Goal: Task Accomplishment & Management: Manage account settings

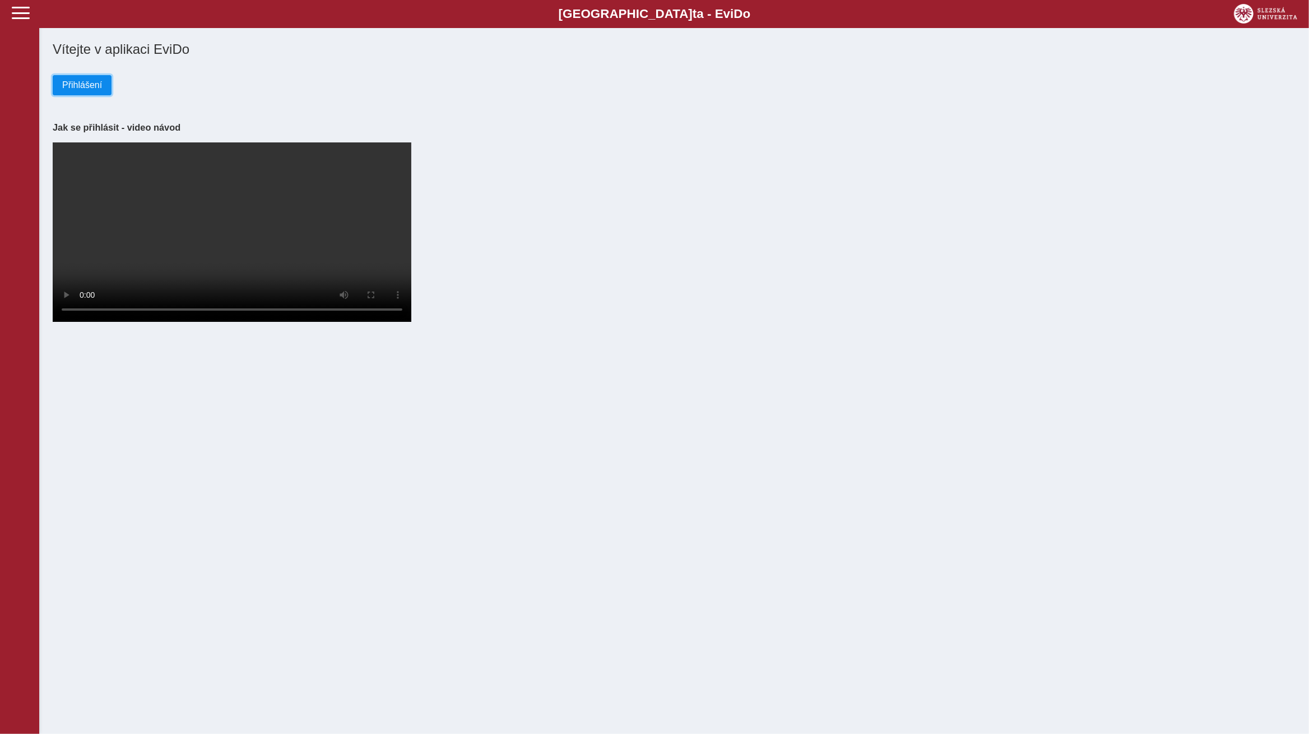
click at [107, 91] on button "Přihlášení" at bounding box center [82, 85] width 59 height 20
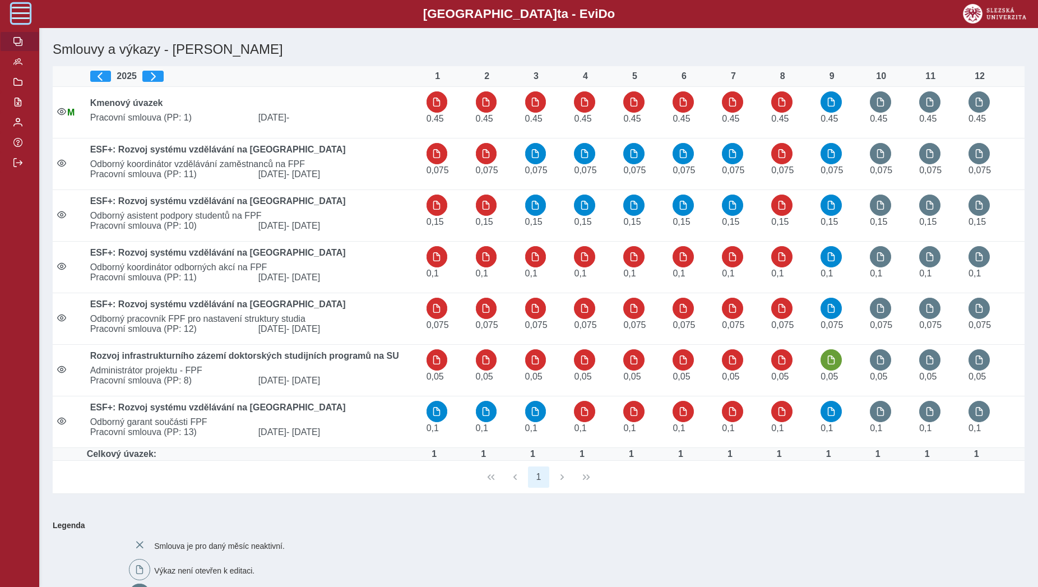
click at [21, 13] on span at bounding box center [21, 13] width 18 height 18
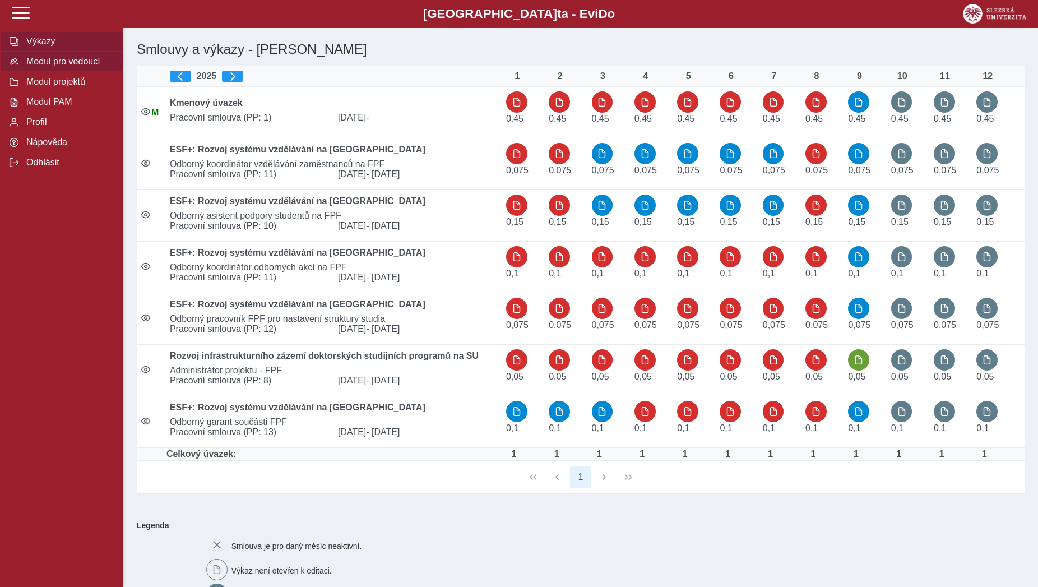
click at [55, 67] on span "Modul pro vedoucí" at bounding box center [68, 62] width 91 height 10
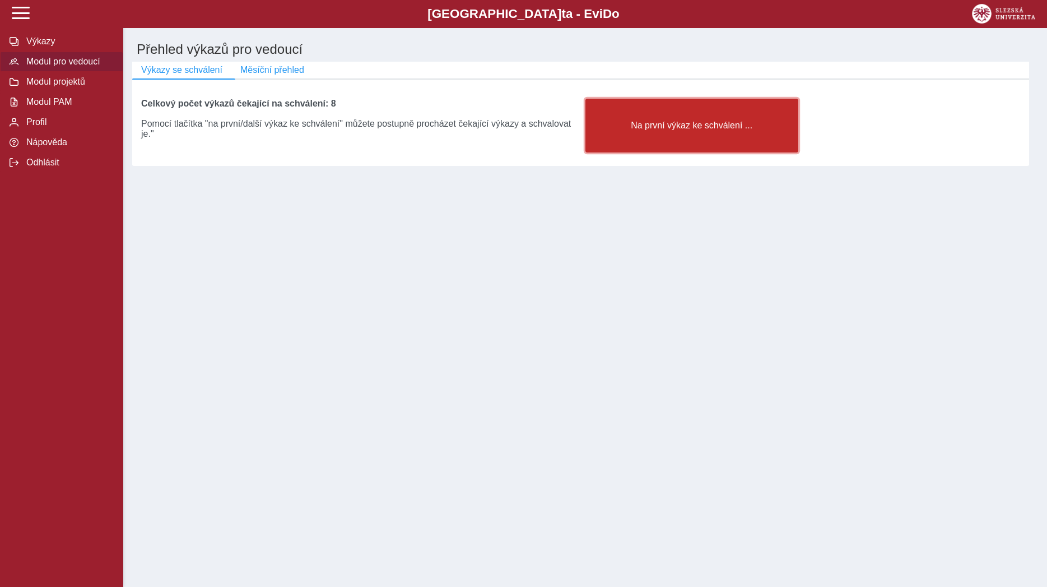
click at [643, 141] on button "Na první výkaz ke schválení ..." at bounding box center [692, 126] width 213 height 54
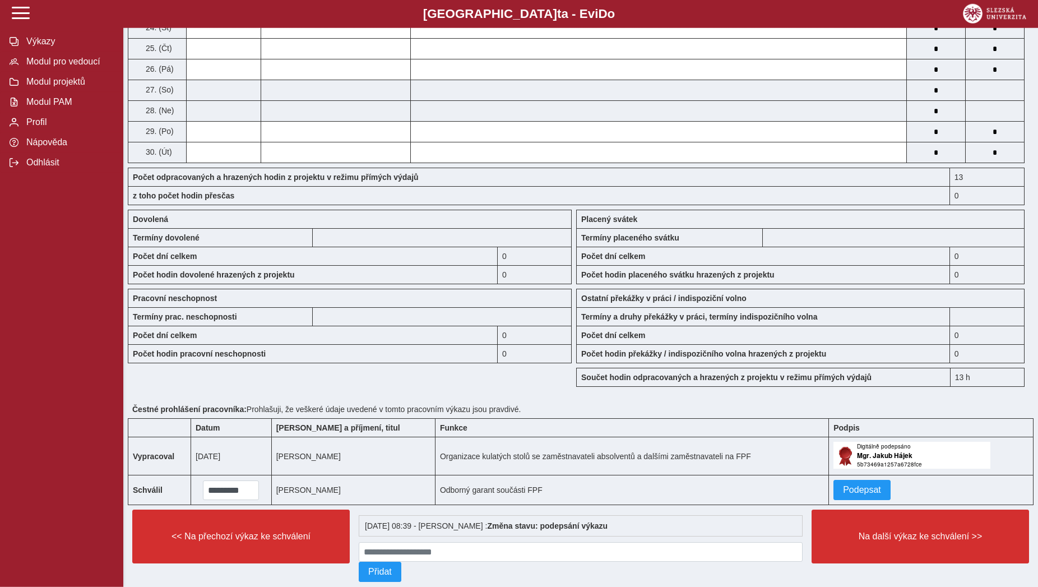
scroll to position [743, 0]
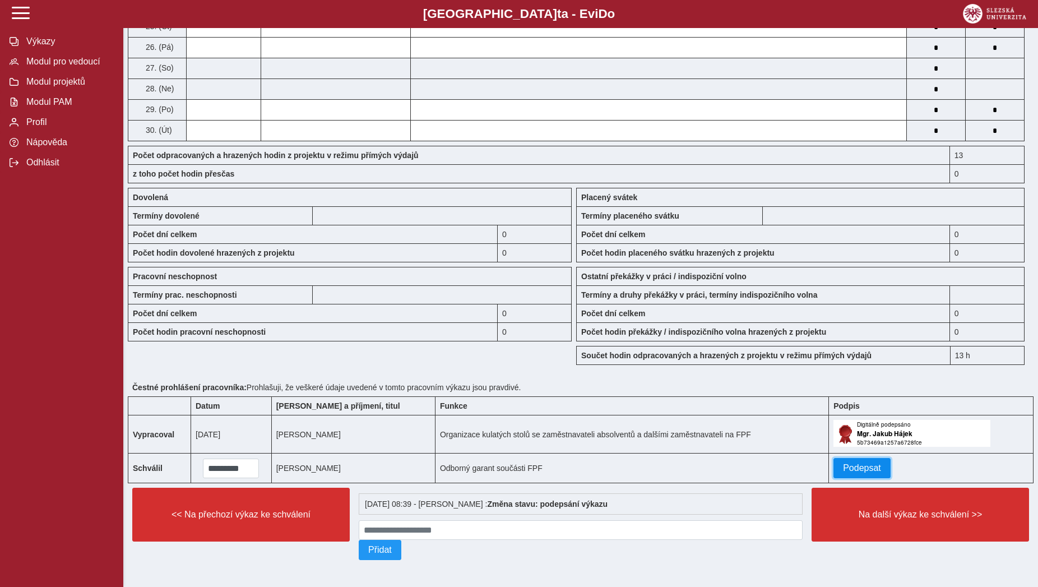
click at [854, 473] on span "Podepsat" at bounding box center [862, 468] width 38 height 10
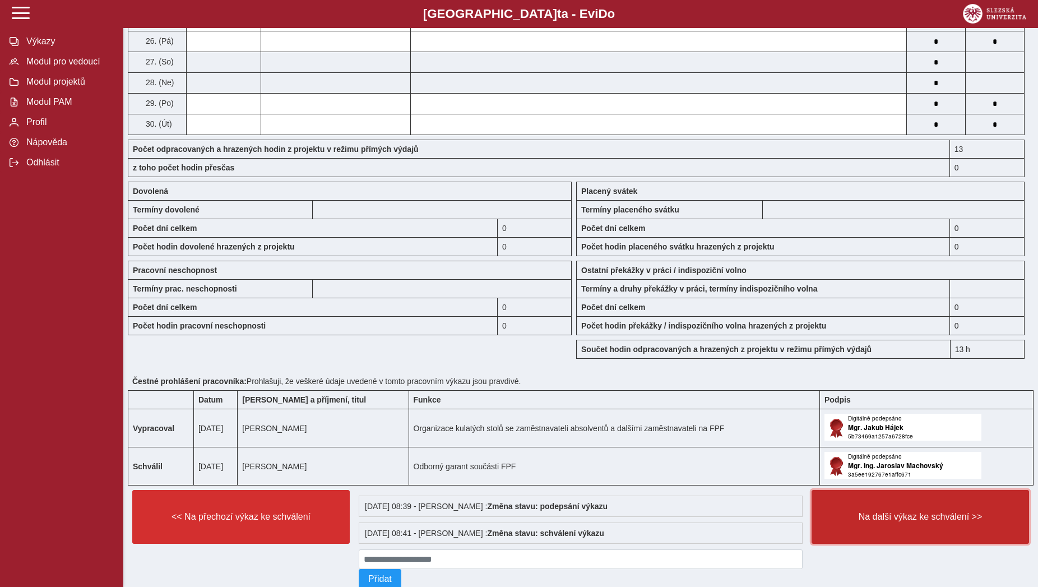
click at [842, 525] on button "Na další výkaz ke schválení >>" at bounding box center [919, 517] width 217 height 54
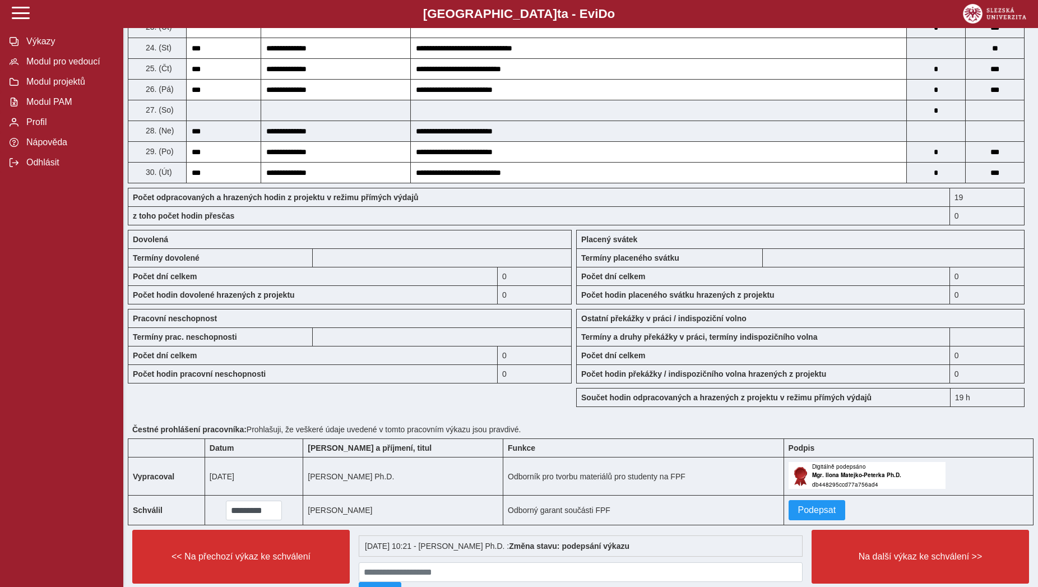
scroll to position [743, 0]
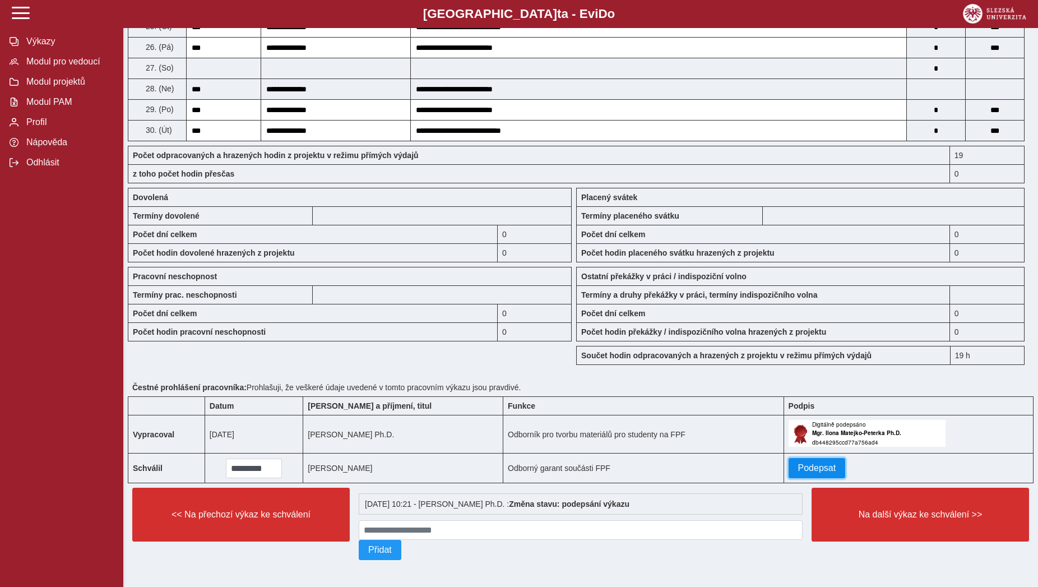
click at [810, 463] on span "Podepsat" at bounding box center [817, 468] width 38 height 10
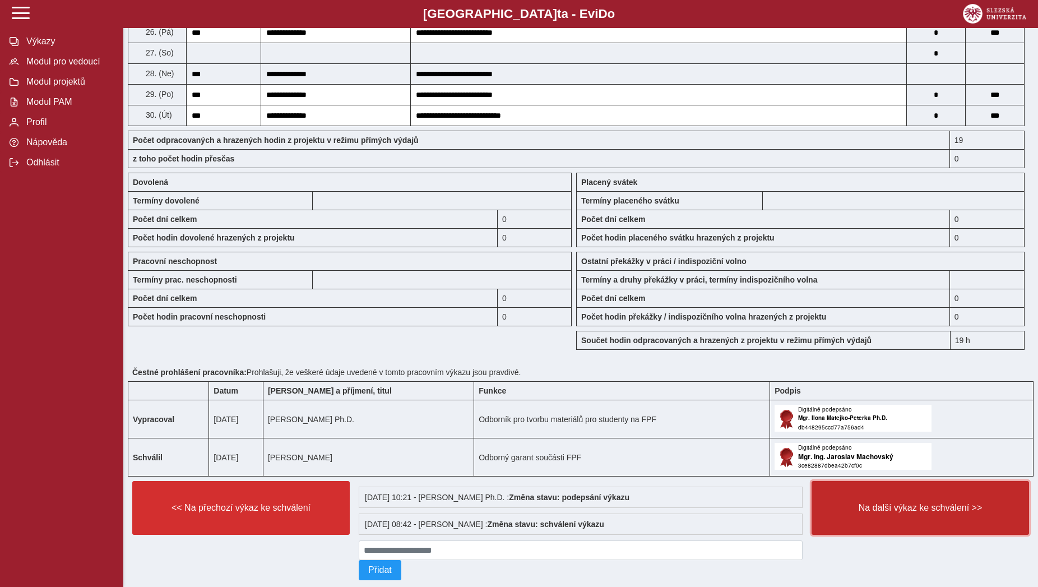
click at [859, 528] on button "Na další výkaz ke schválení >>" at bounding box center [919, 508] width 217 height 54
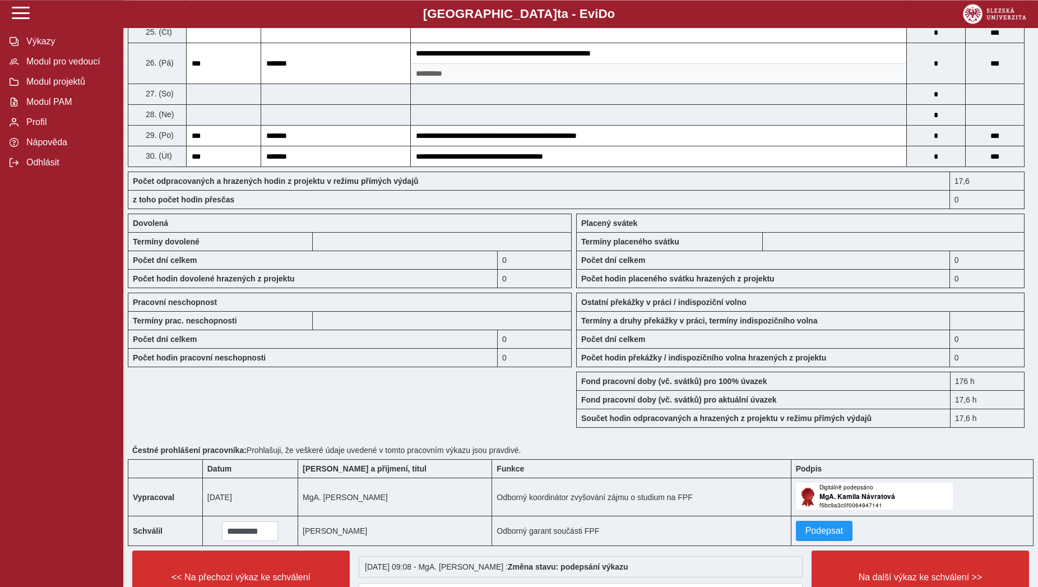
scroll to position [972, 0]
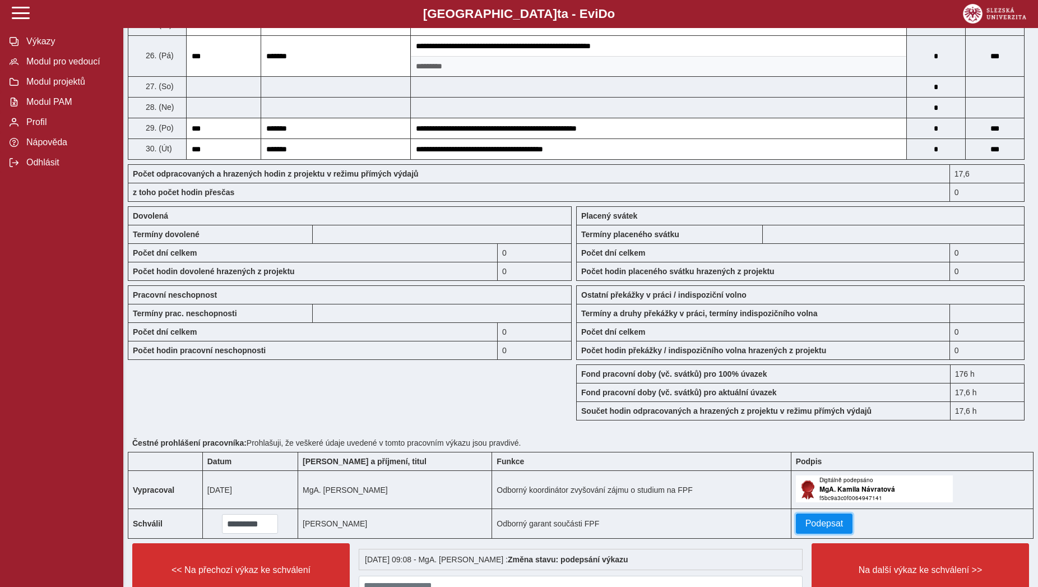
click at [807, 528] on span "Podepsat" at bounding box center [824, 523] width 38 height 10
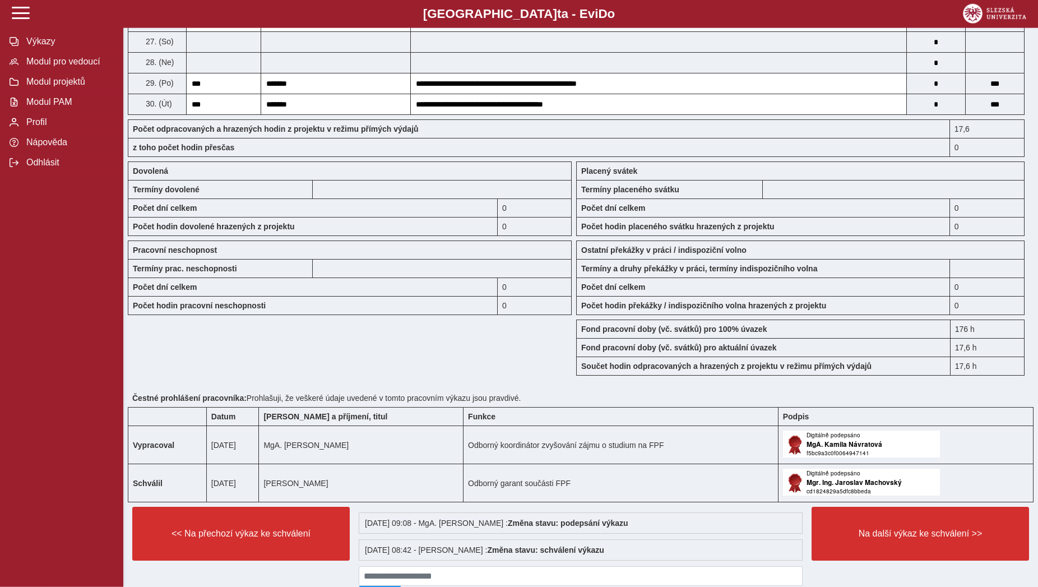
scroll to position [1082, 0]
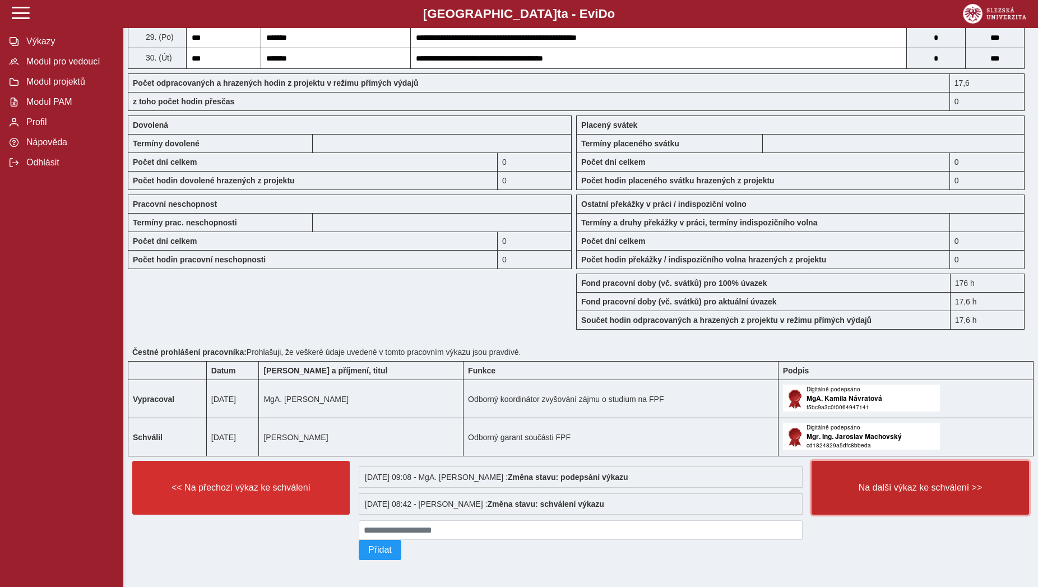
click at [865, 483] on span "Na další výkaz ke schválení >>" at bounding box center [920, 488] width 198 height 10
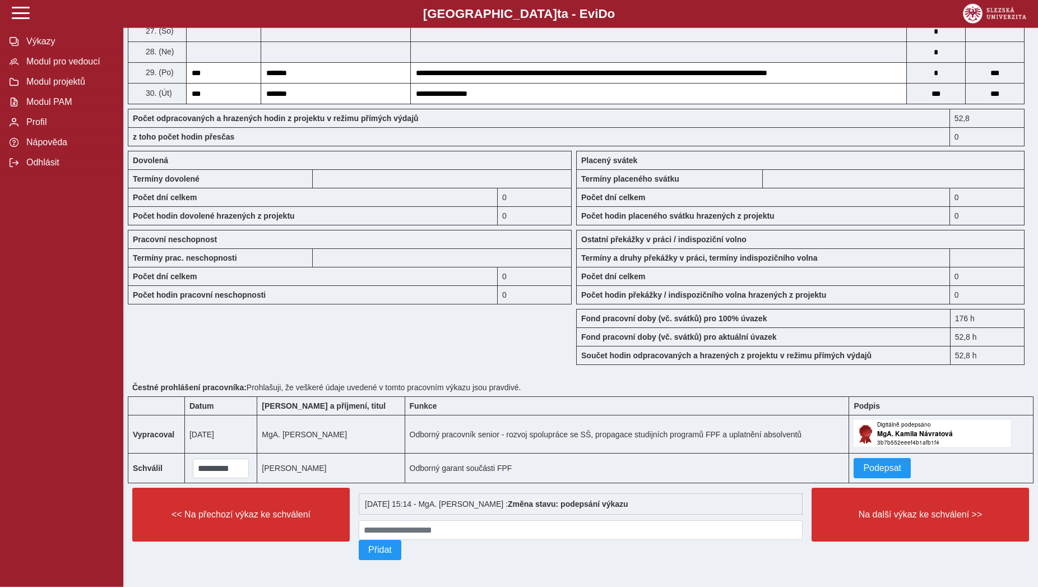
scroll to position [972, 0]
click at [863, 473] on span "Podepsat" at bounding box center [882, 468] width 38 height 10
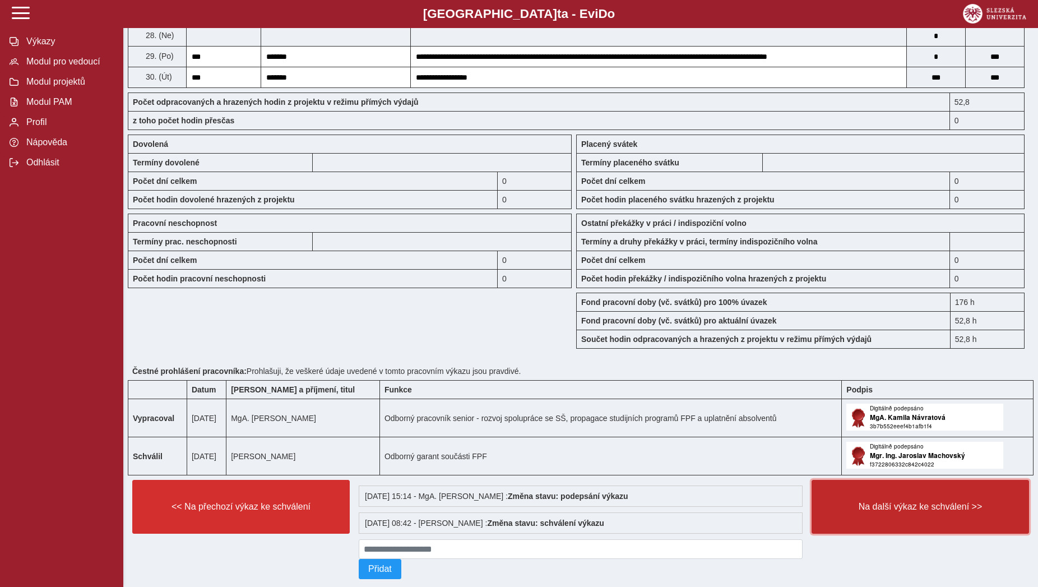
click at [878, 514] on button "Na další výkaz ke schválení >>" at bounding box center [919, 507] width 217 height 54
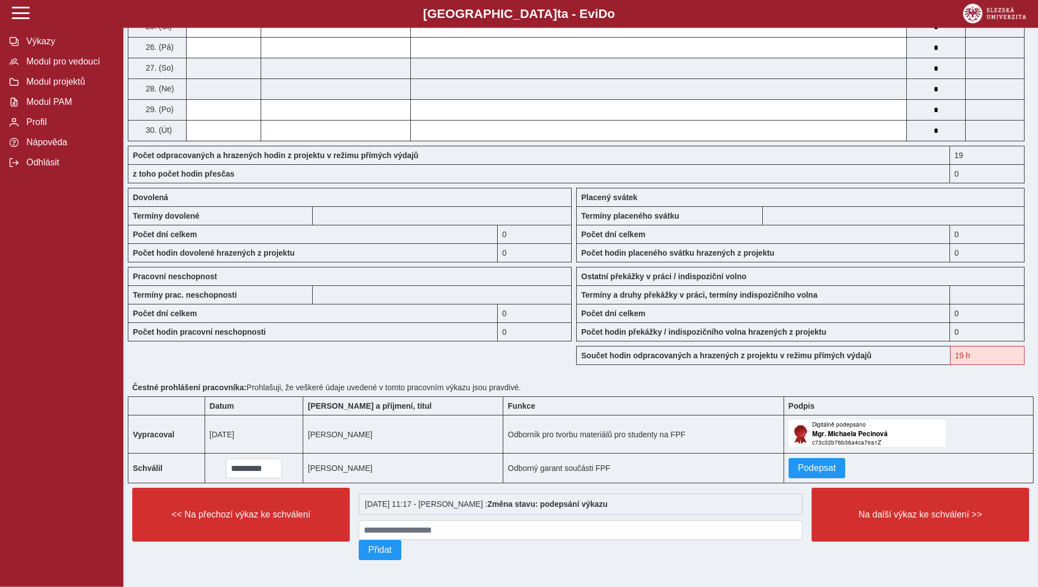
scroll to position [748, 0]
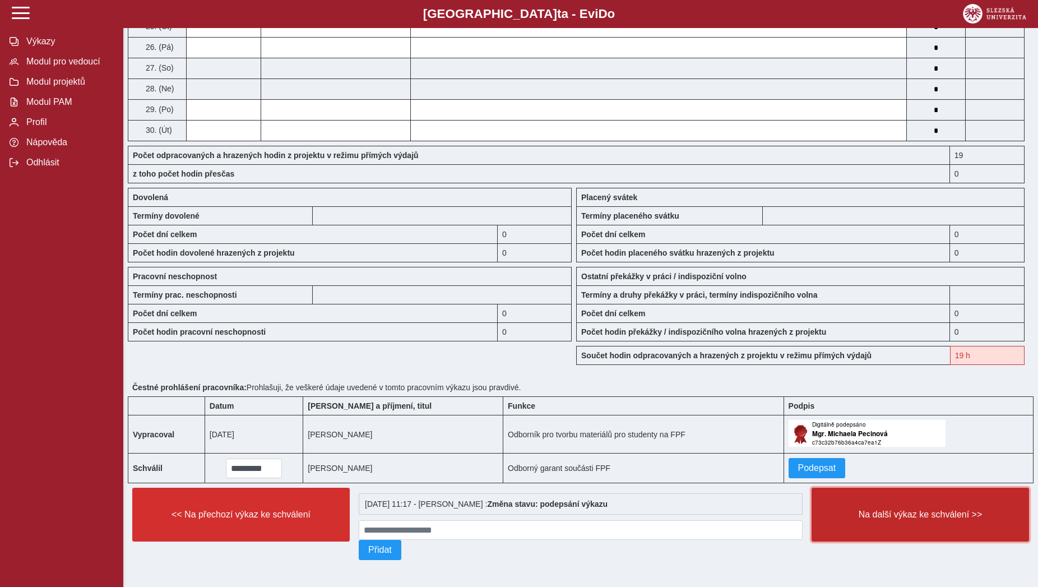
click at [876, 498] on button "Na další výkaz ke schválení >>" at bounding box center [919, 515] width 217 height 54
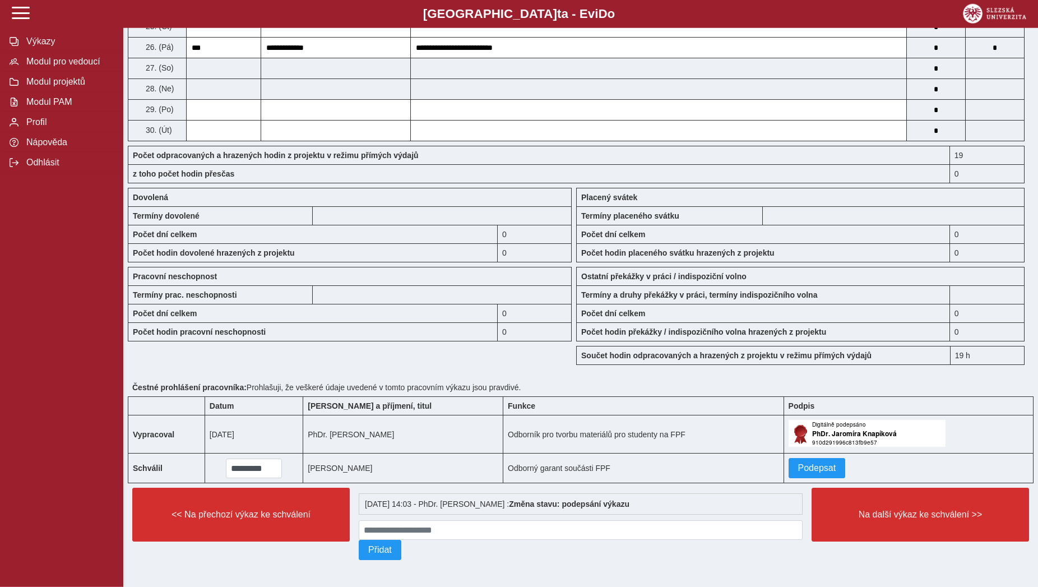
scroll to position [748, 0]
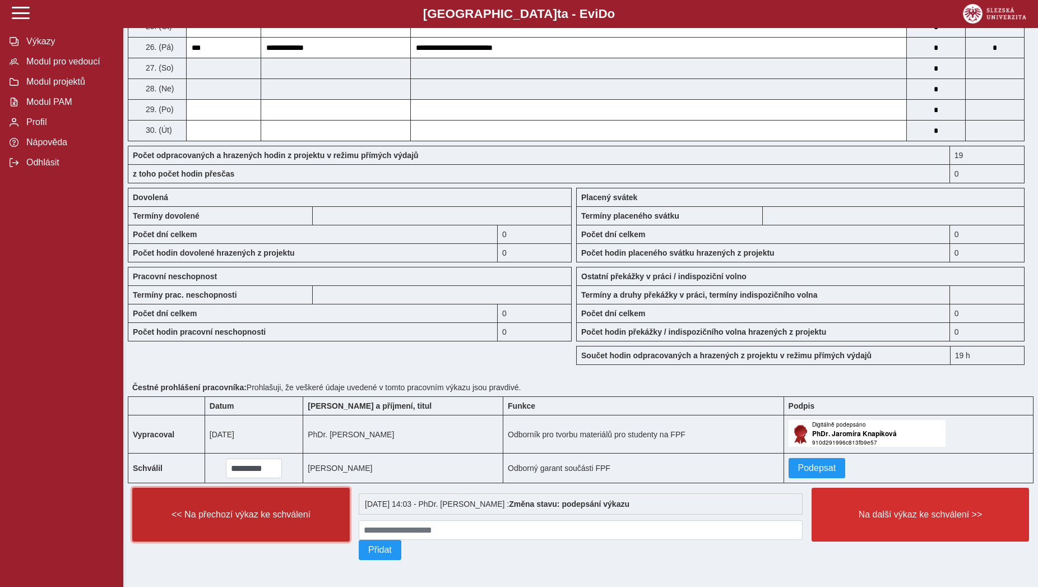
click at [326, 521] on button "<< Na přechozí výkaz ke schválení" at bounding box center [240, 515] width 217 height 54
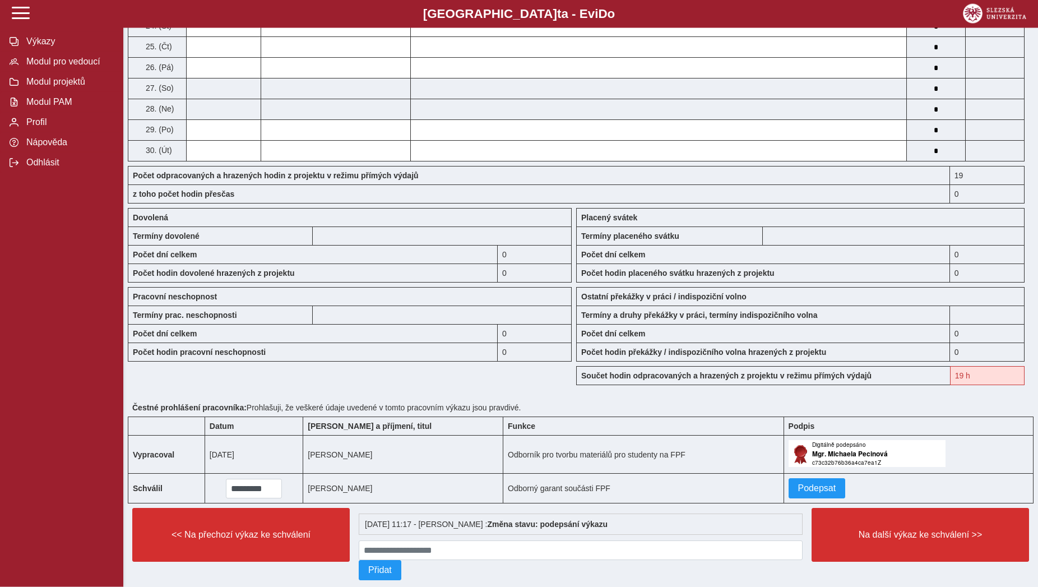
scroll to position [748, 0]
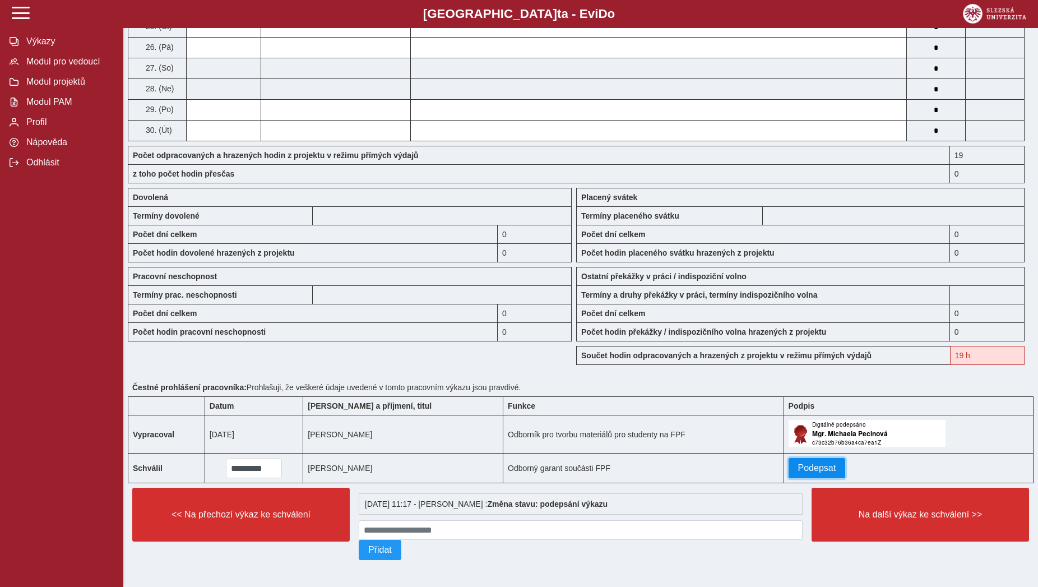
click at [818, 467] on span "Podepsat" at bounding box center [817, 468] width 38 height 10
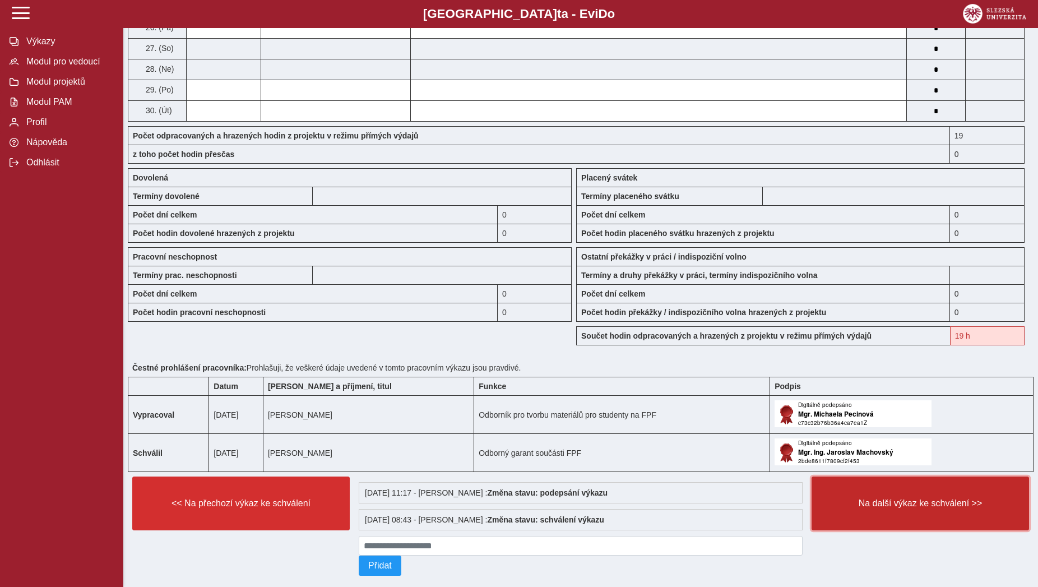
click at [858, 507] on button "Na další výkaz ke schválení >>" at bounding box center [919, 503] width 217 height 54
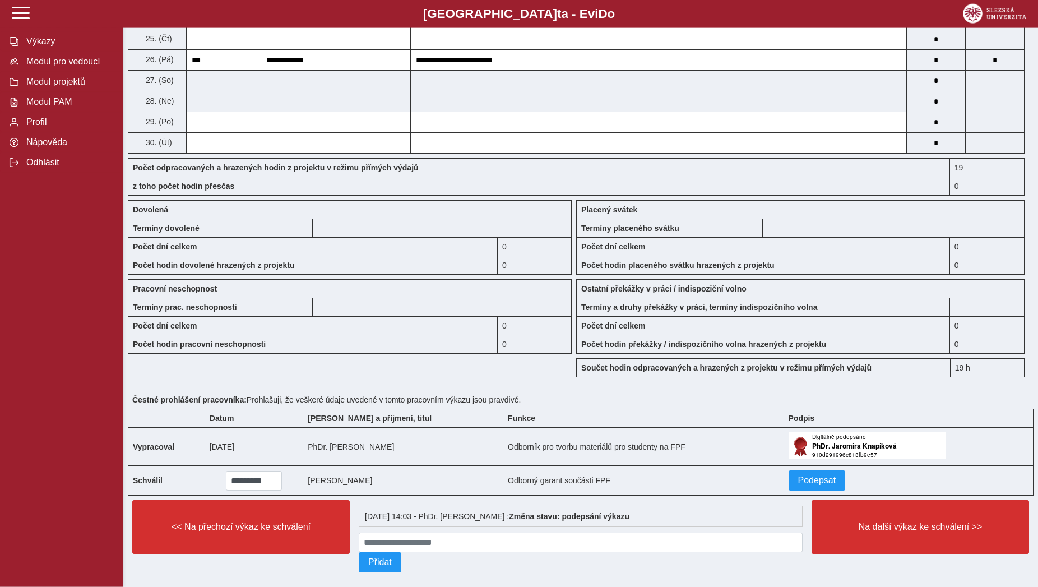
scroll to position [743, 0]
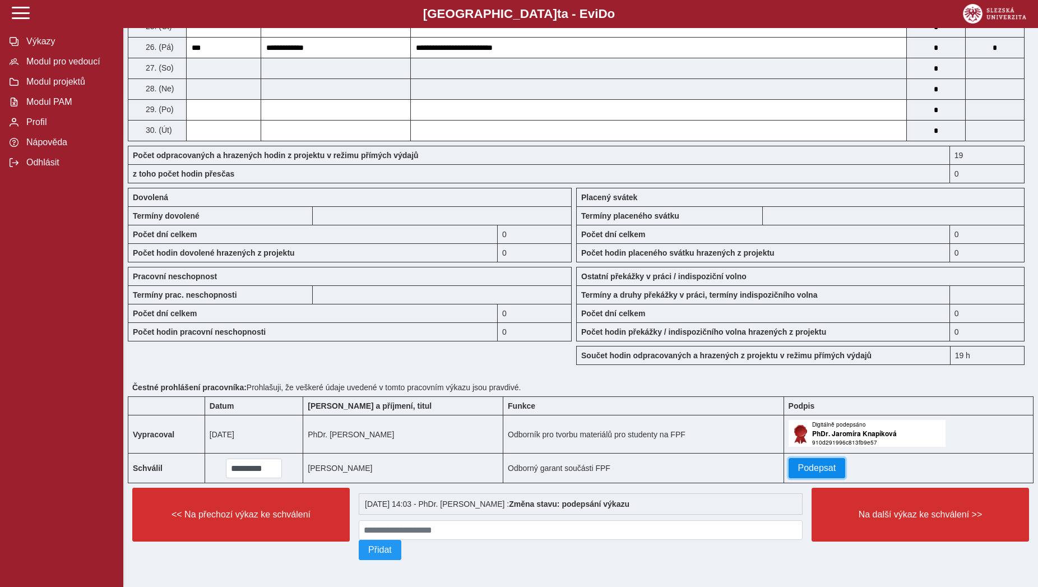
click at [828, 470] on button "Podepsat" at bounding box center [816, 468] width 57 height 20
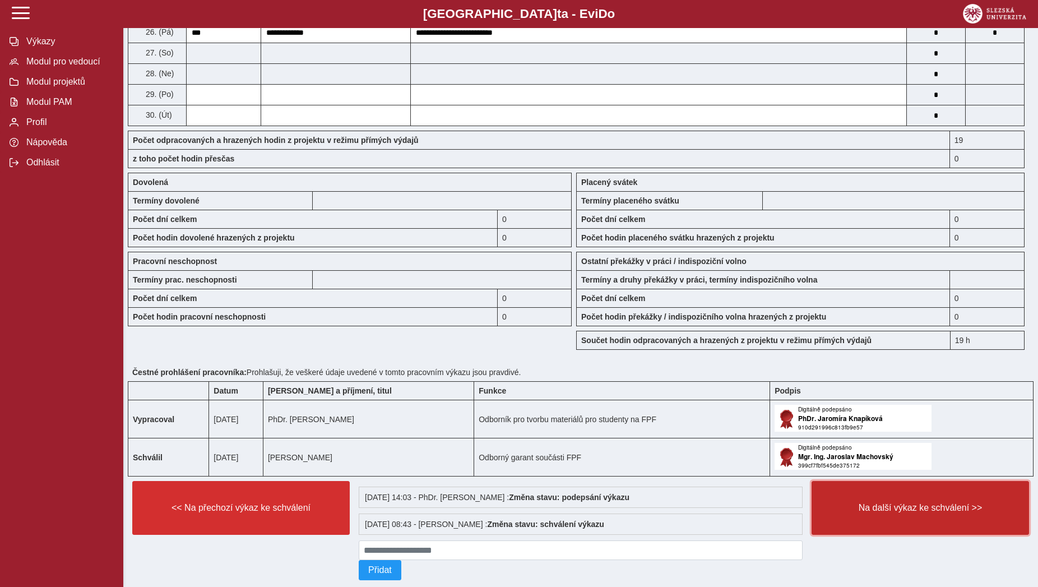
click at [845, 513] on span "Na další výkaz ke schválení >>" at bounding box center [920, 508] width 198 height 10
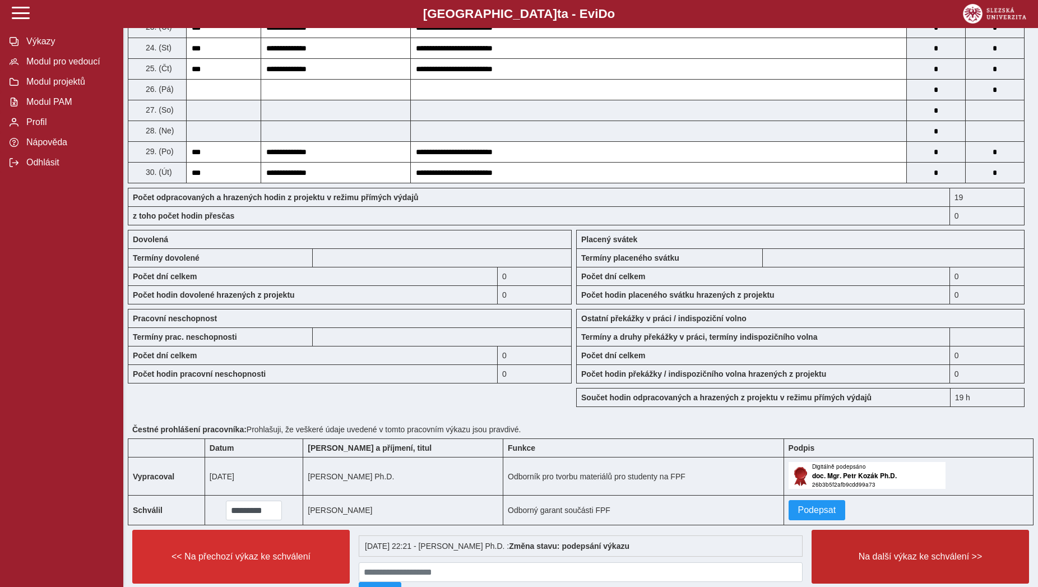
scroll to position [748, 0]
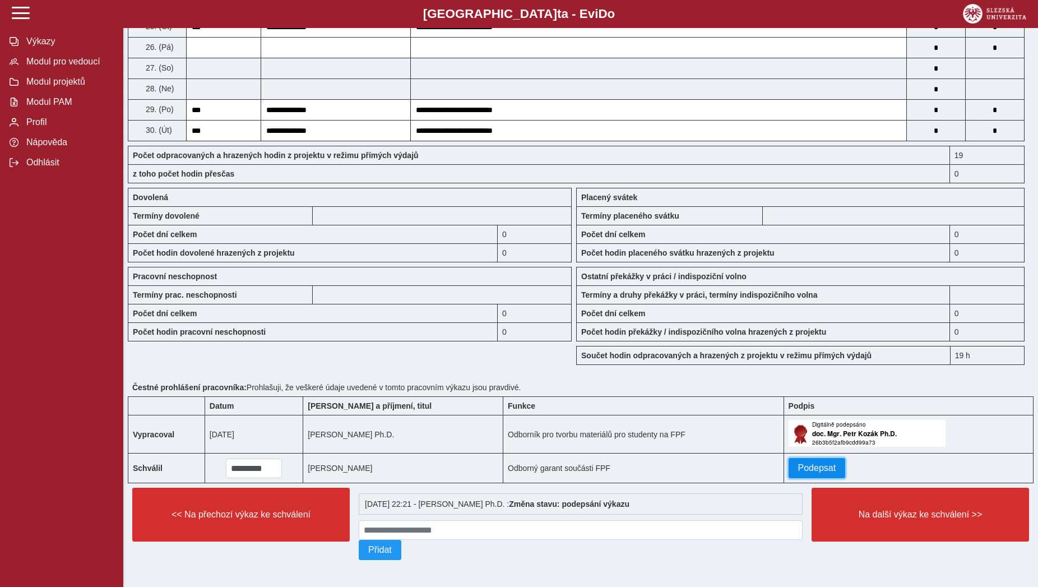
click at [823, 463] on span "Podepsat" at bounding box center [817, 468] width 38 height 10
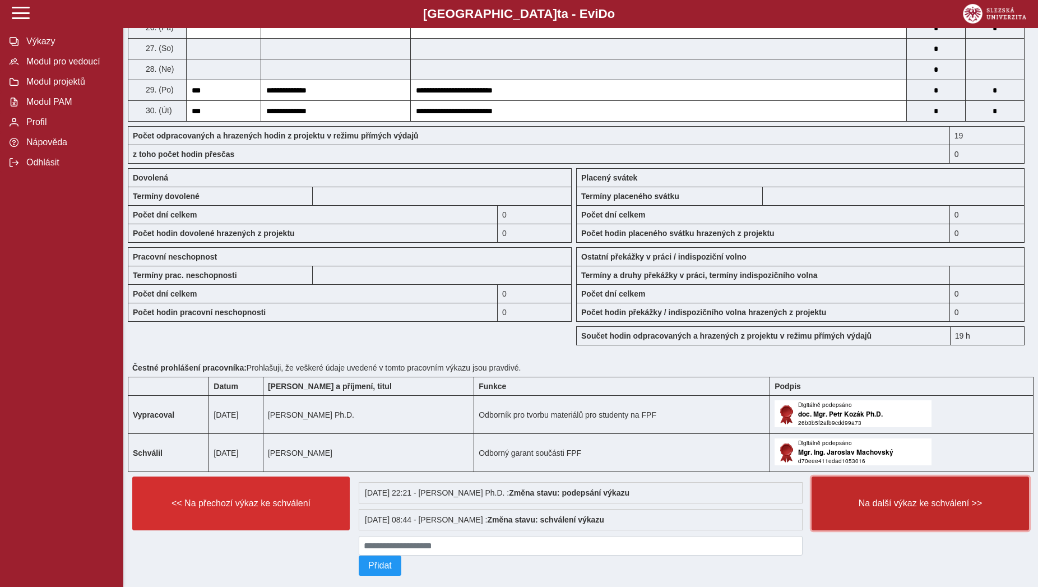
click at [850, 508] on span "Na další výkaz ke schválení >>" at bounding box center [920, 503] width 198 height 10
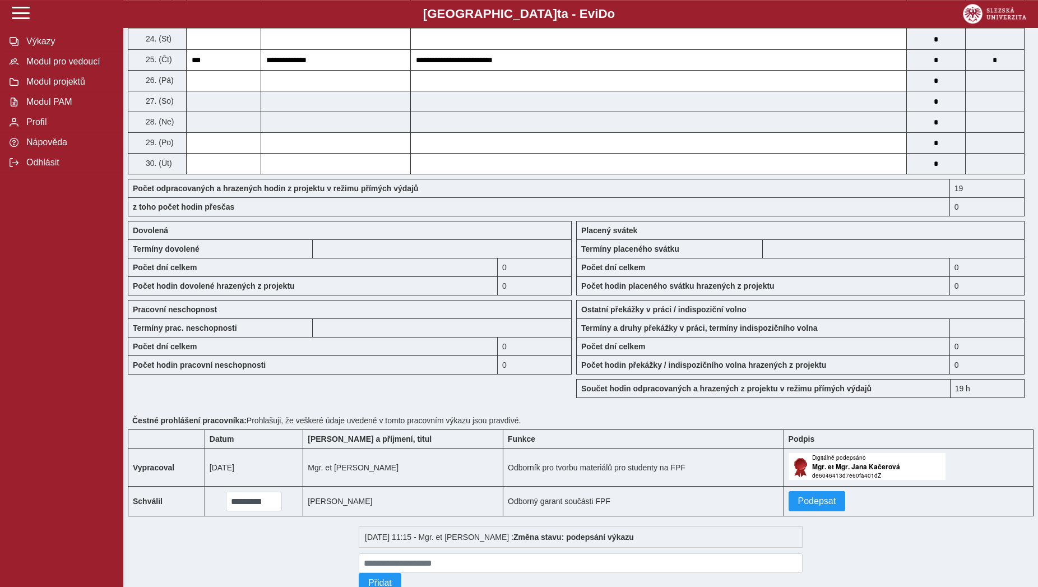
scroll to position [743, 0]
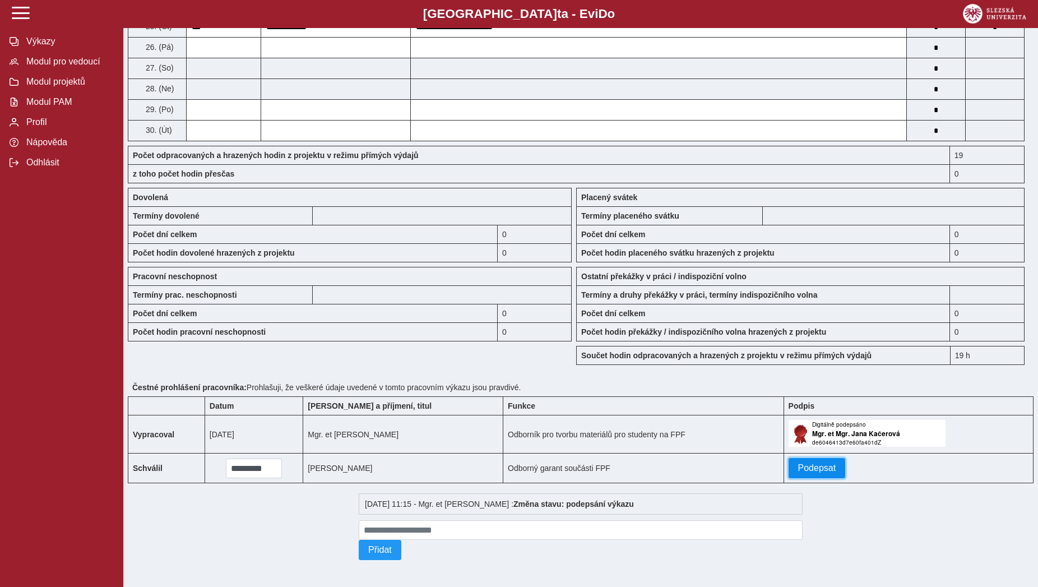
click at [814, 473] on button "Podepsat" at bounding box center [816, 468] width 57 height 20
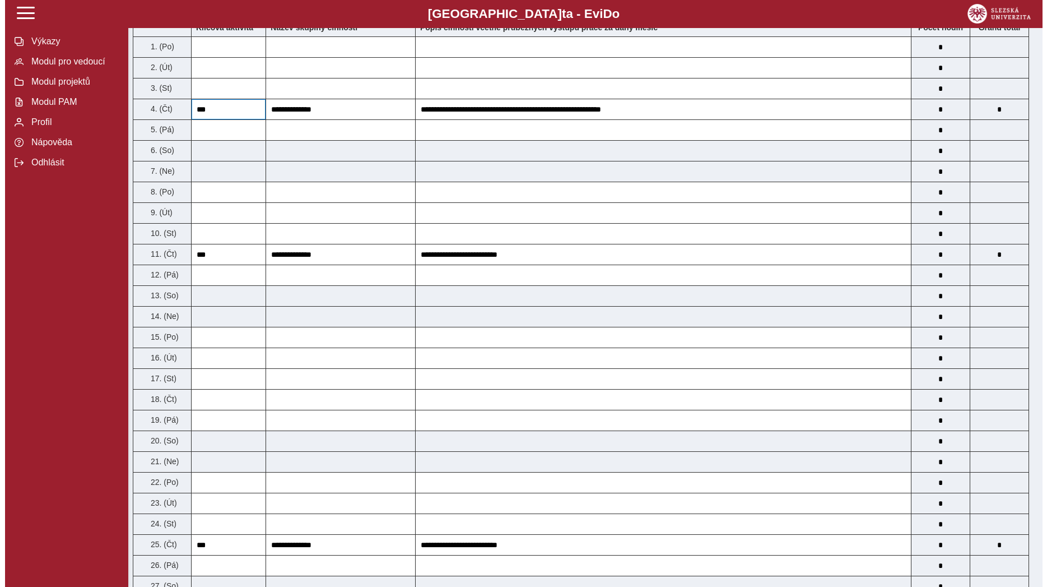
scroll to position [0, 0]
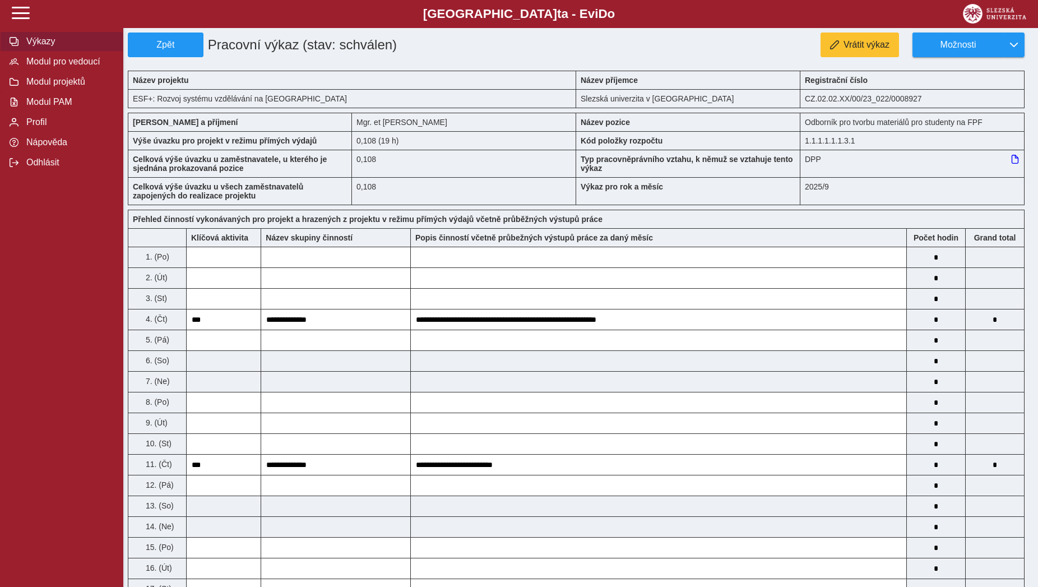
click at [61, 52] on button "Výkazy" at bounding box center [61, 41] width 123 height 20
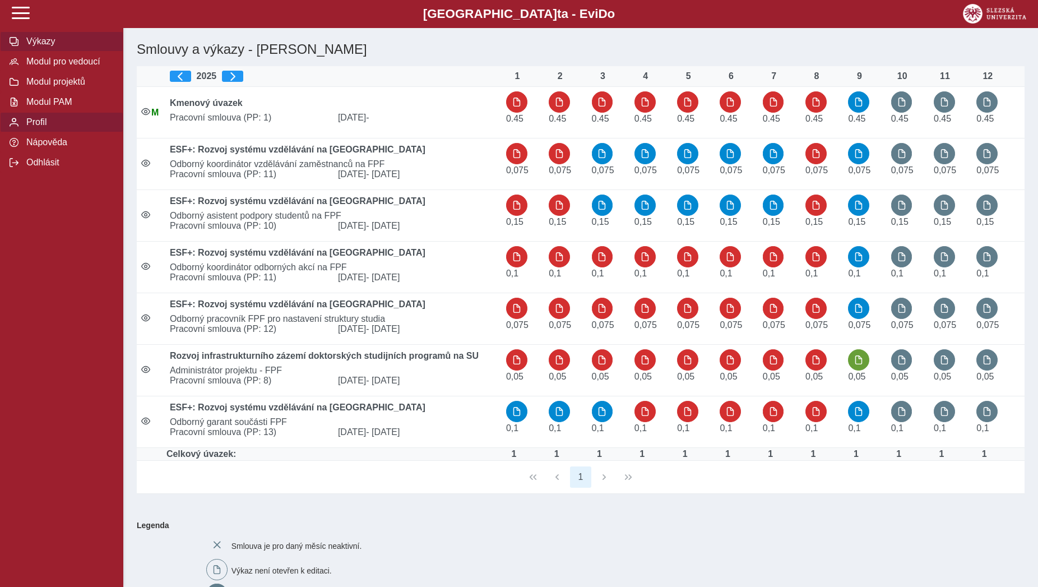
click at [50, 127] on span "Profil" at bounding box center [68, 122] width 91 height 10
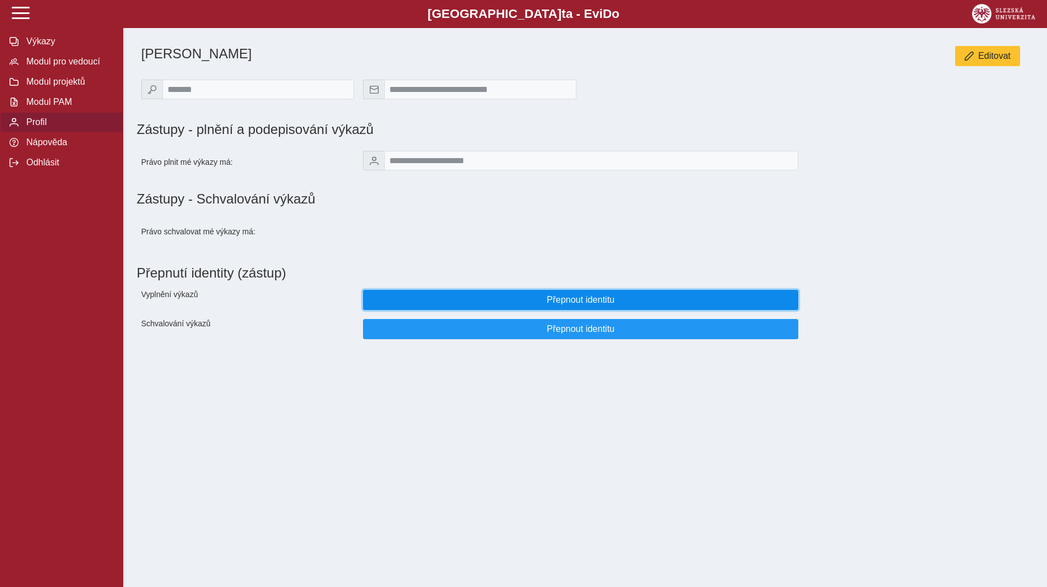
click at [455, 310] on button "Přepnout identitu" at bounding box center [580, 300] width 435 height 20
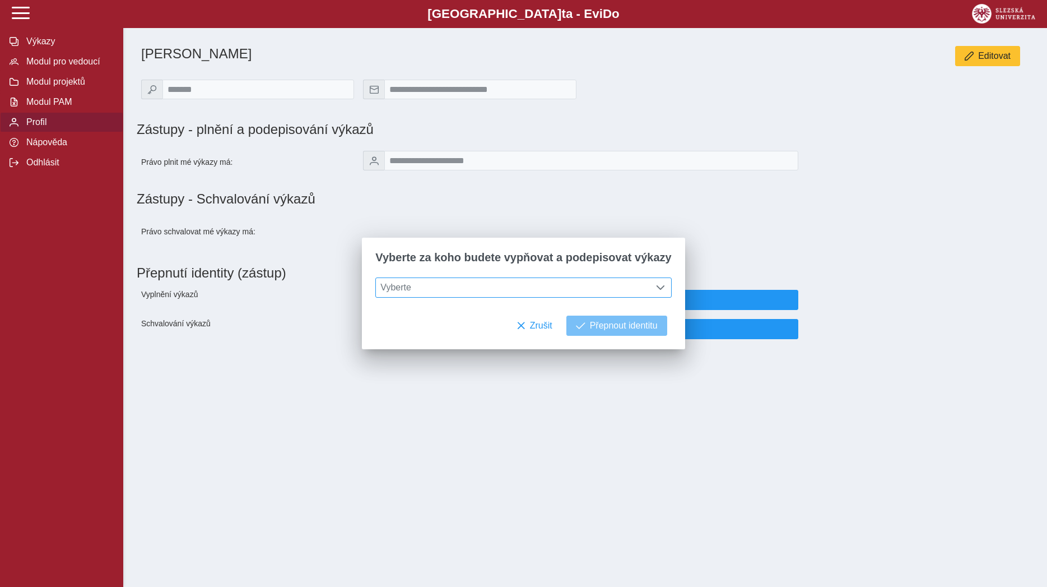
click at [448, 286] on span "Vyberte" at bounding box center [513, 287] width 274 height 19
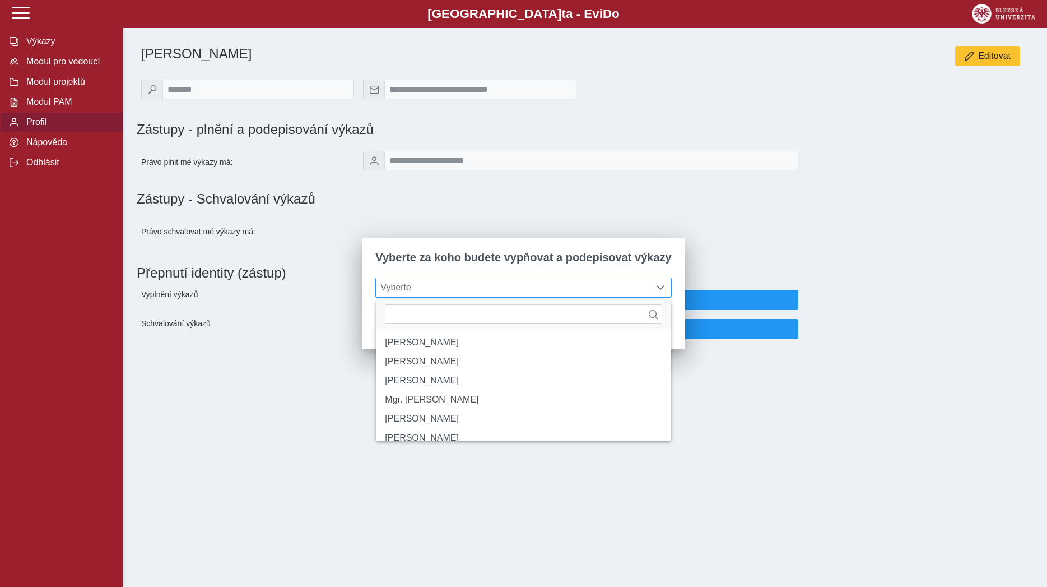
scroll to position [7, 46]
click at [449, 404] on li "Mgr. Eva Czechová" at bounding box center [523, 399] width 295 height 19
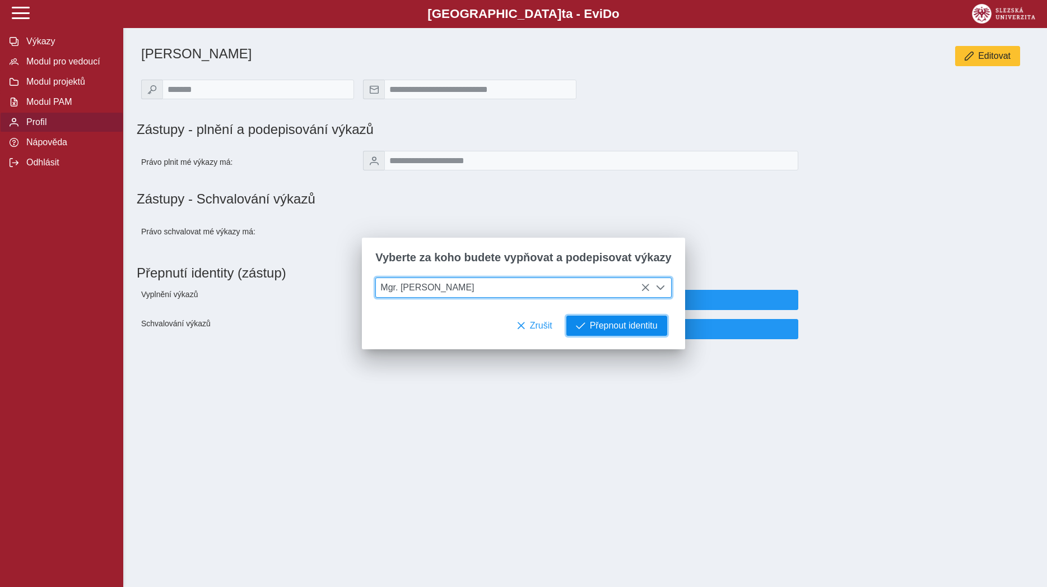
click at [590, 323] on span "Přepnout identitu" at bounding box center [624, 326] width 68 height 10
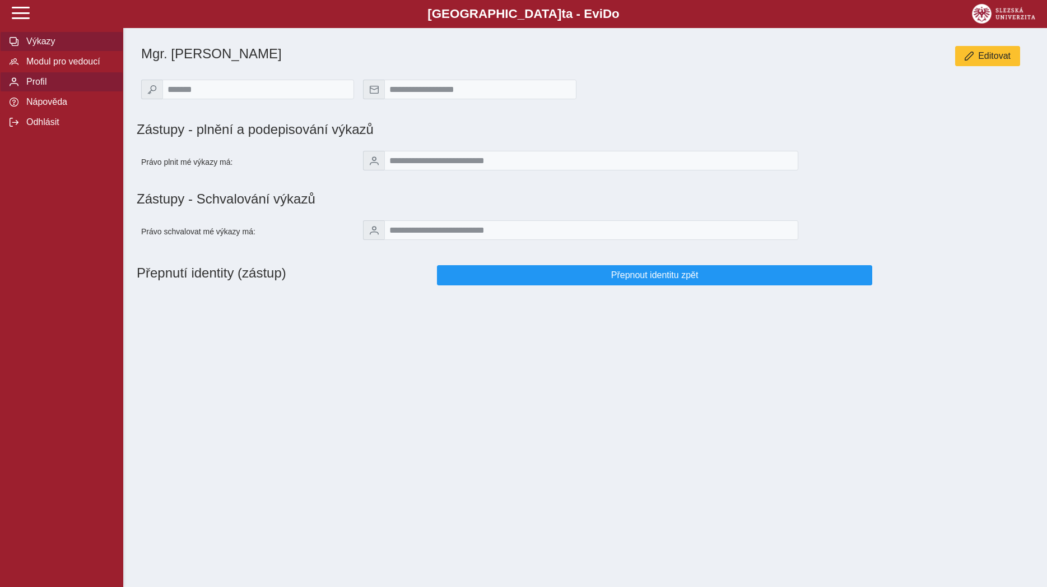
click at [55, 47] on span "Výkazy" at bounding box center [68, 41] width 91 height 10
